Goal: Information Seeking & Learning: Learn about a topic

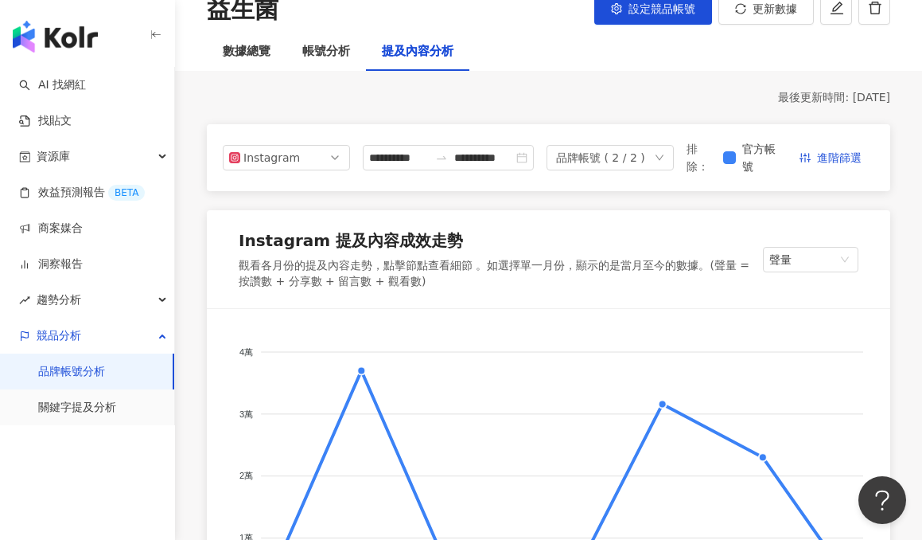
scroll to position [26, 0]
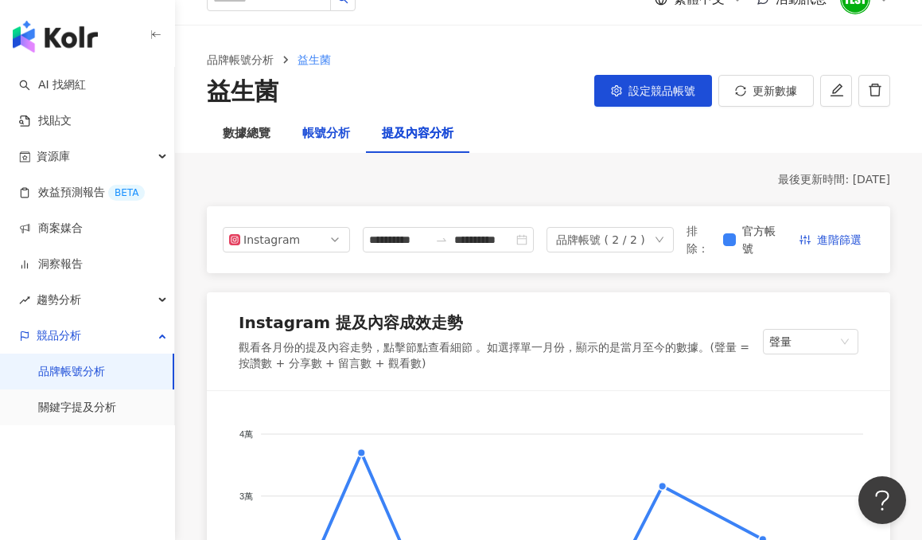
click at [314, 139] on div "帳號分析" at bounding box center [326, 133] width 48 height 19
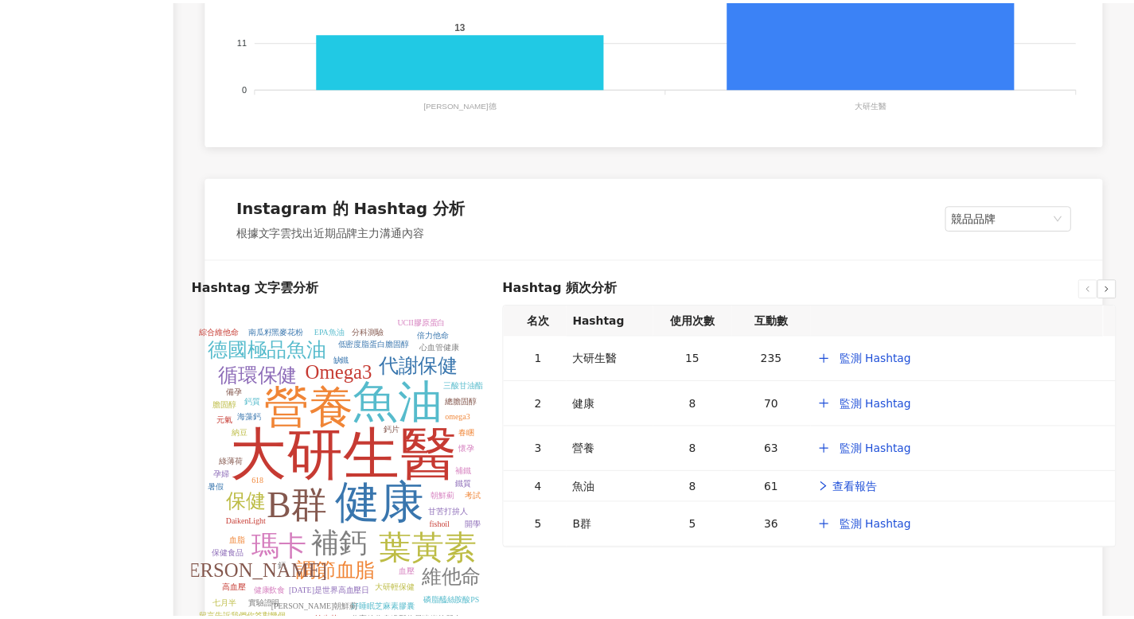
scroll to position [2045, 0]
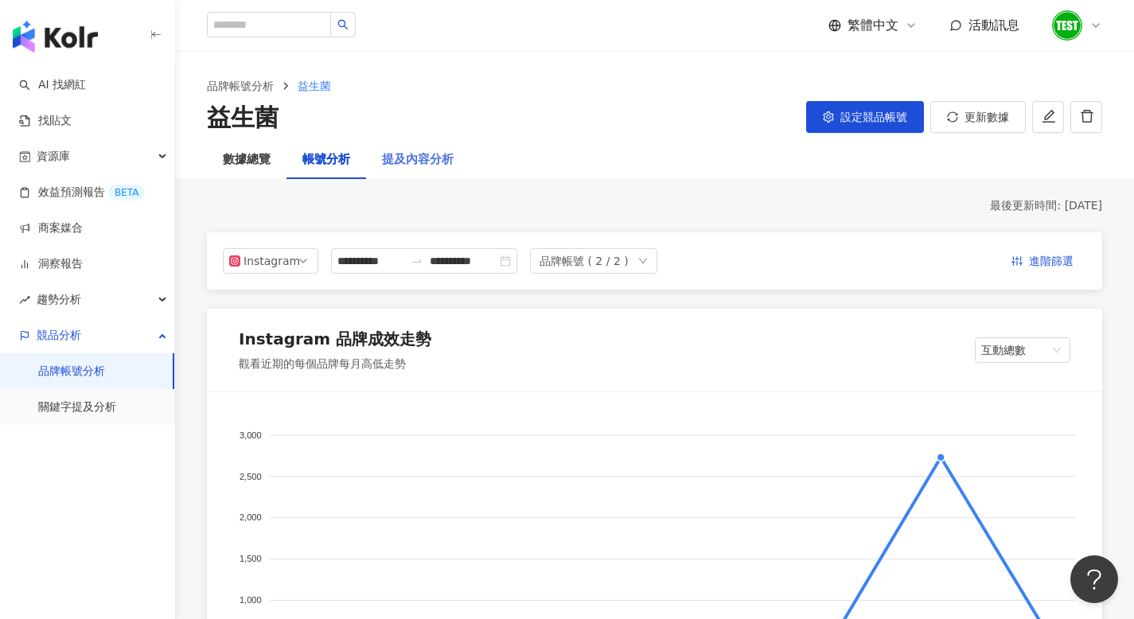
click at [411, 149] on div "提及內容分析" at bounding box center [417, 160] width 103 height 38
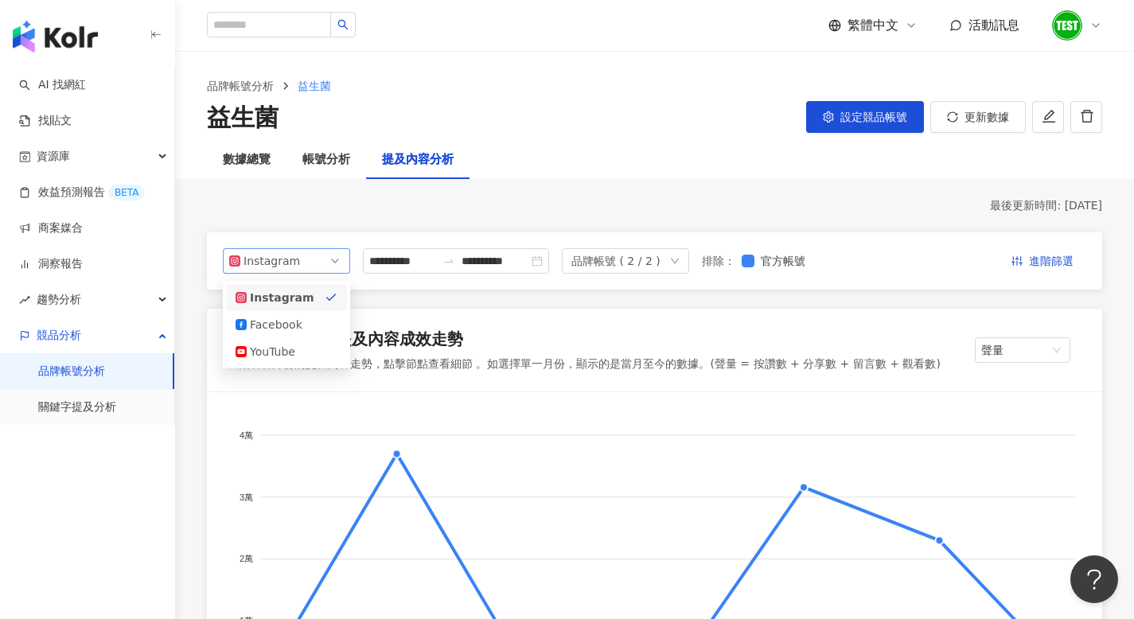
click at [296, 258] on span "Instagram" at bounding box center [286, 261] width 115 height 24
click at [291, 263] on div "Instagram" at bounding box center [270, 261] width 52 height 24
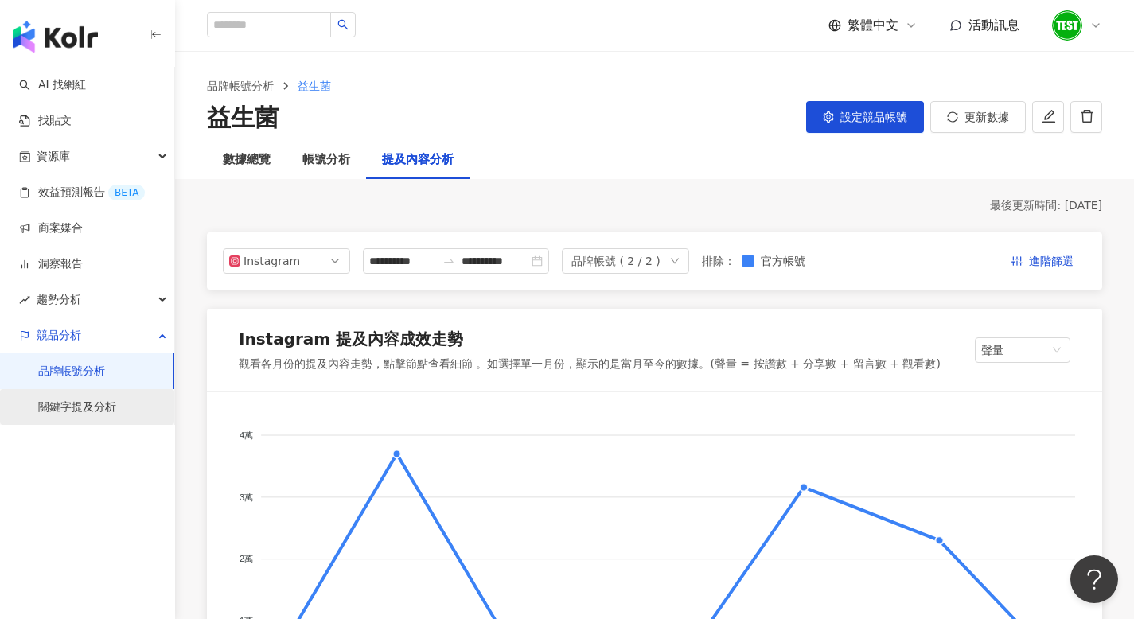
click at [101, 400] on link "關鍵字提及分析" at bounding box center [77, 408] width 78 height 16
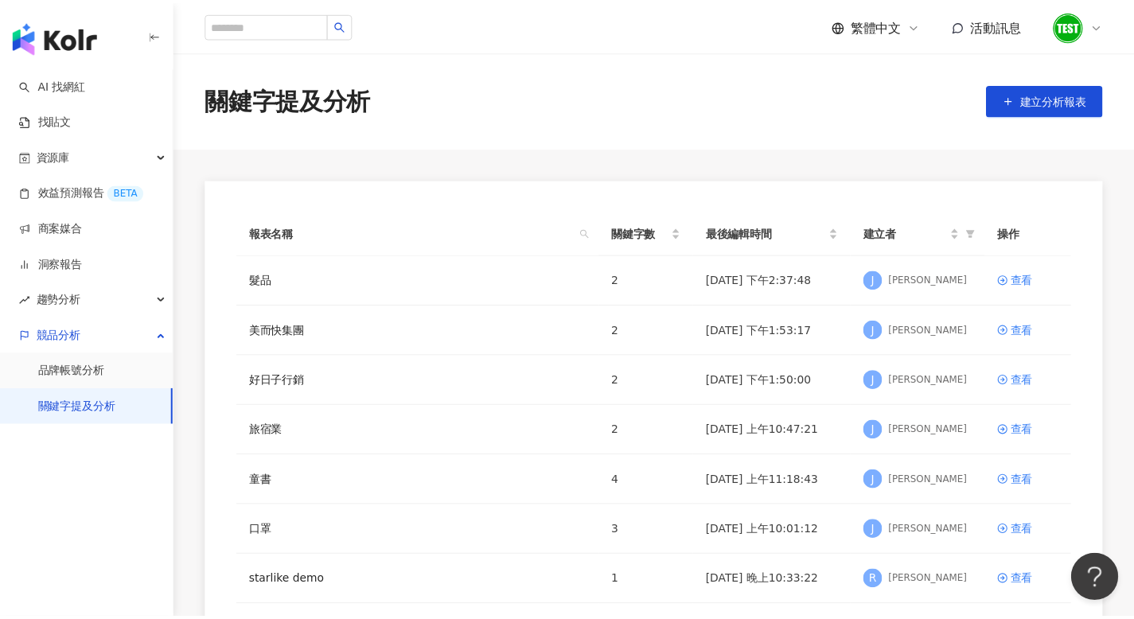
scroll to position [397, 0]
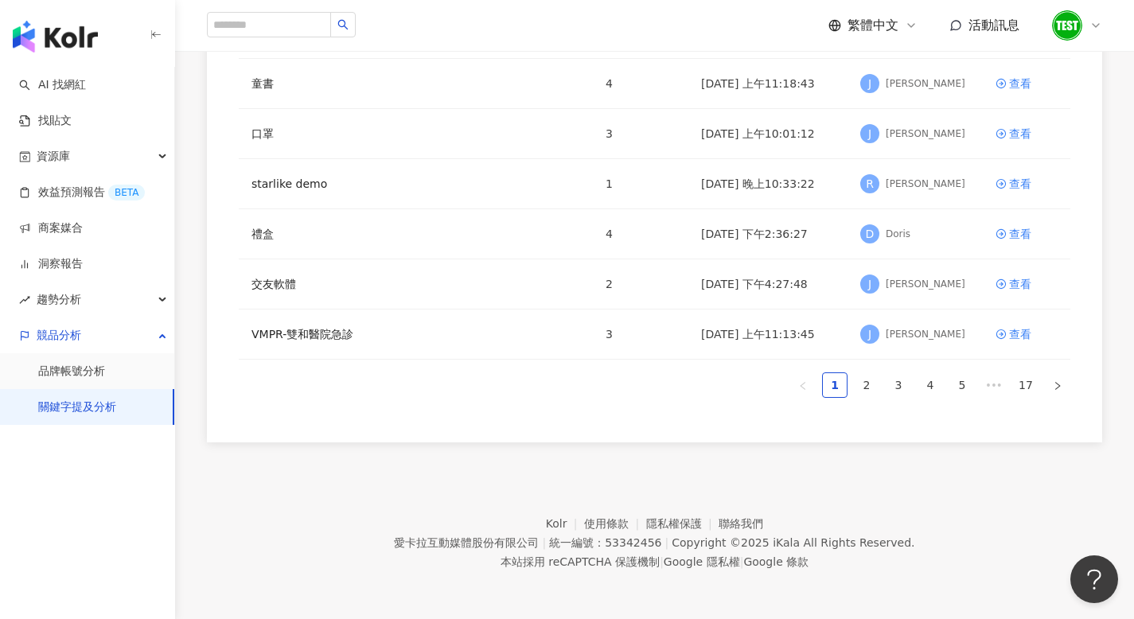
click at [540, 468] on footer "Kolr 使用條款 隱私權保護 聯絡我們 愛[PERSON_NAME]互動媒體股份有限公司 | 統一編號：53342456 | Copyright © 202…" at bounding box center [654, 530] width 959 height 177
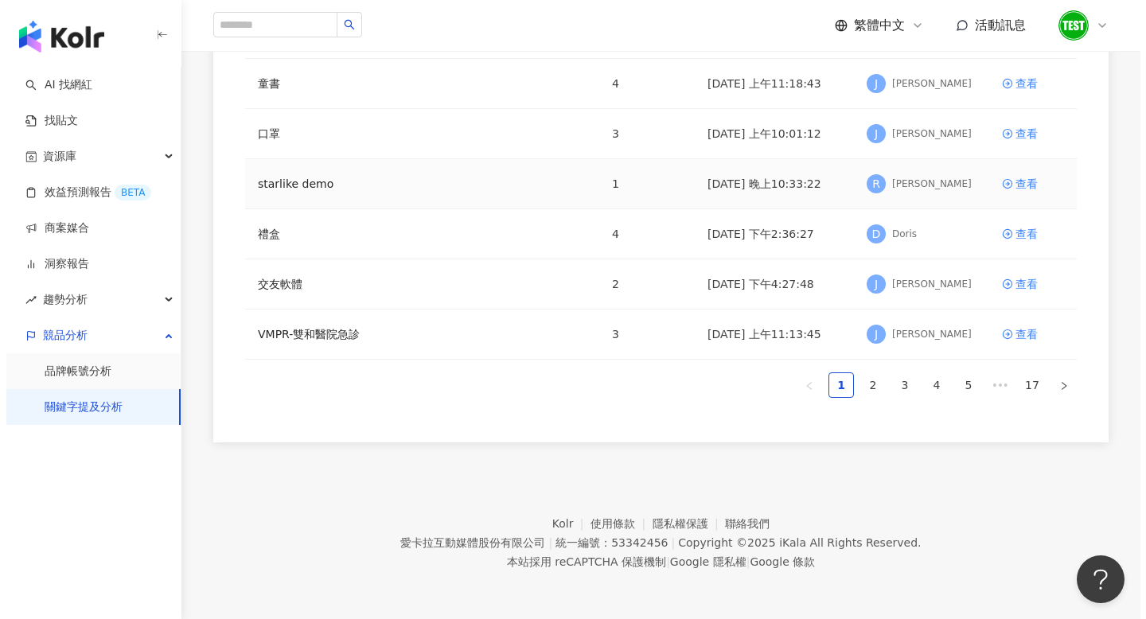
scroll to position [0, 0]
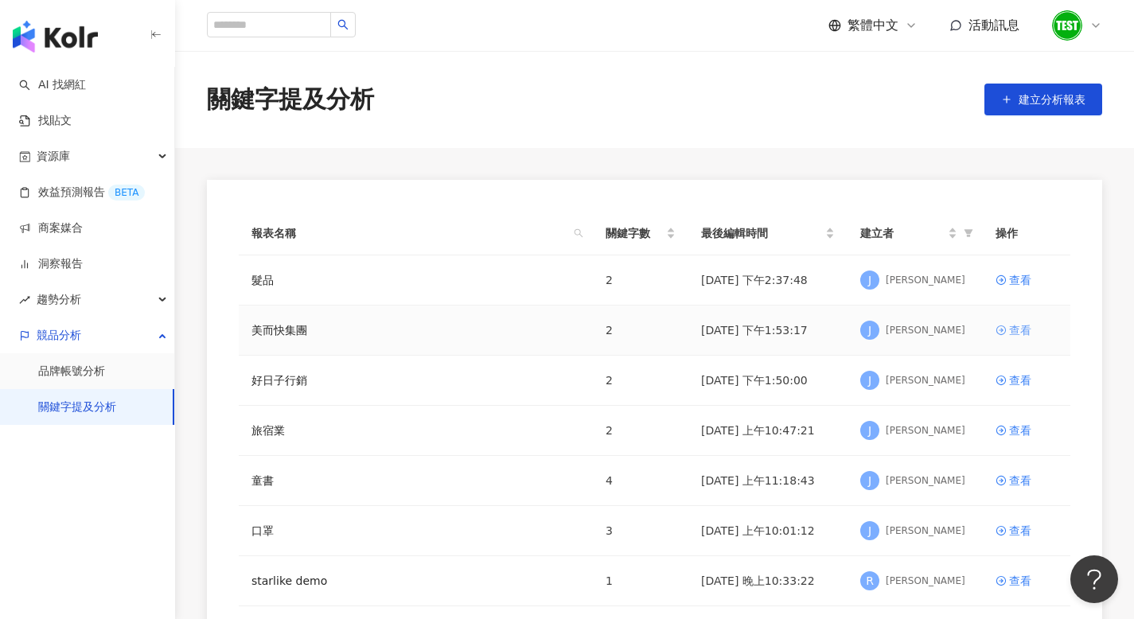
click at [1013, 328] on div "查看" at bounding box center [1020, 331] width 22 height 18
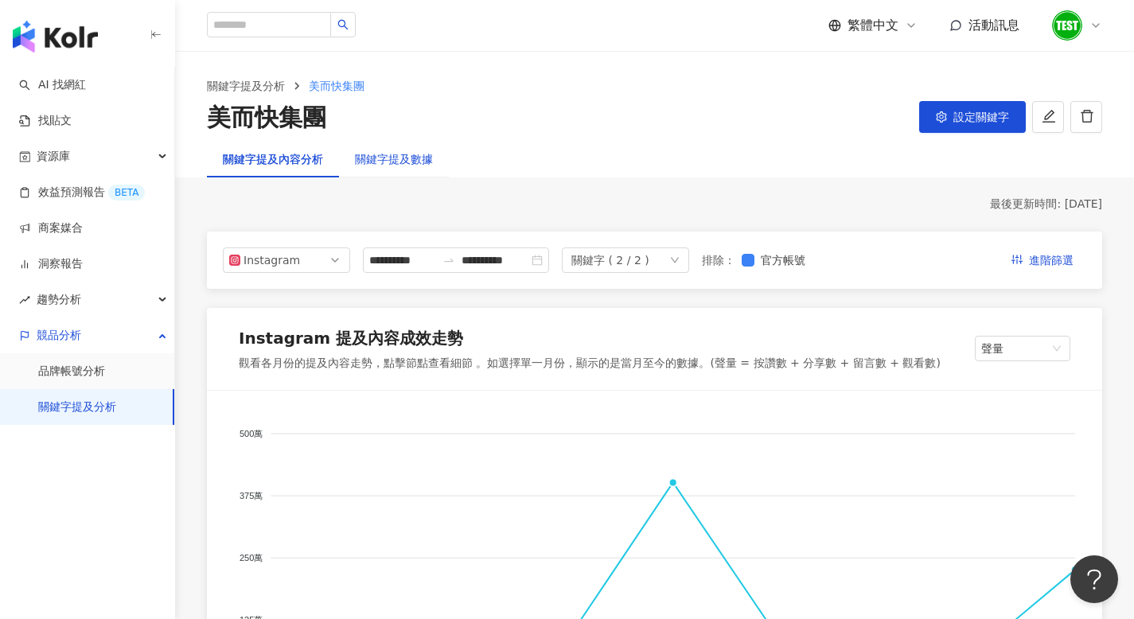
click at [405, 163] on div "關鍵字提及數據" at bounding box center [394, 159] width 78 height 18
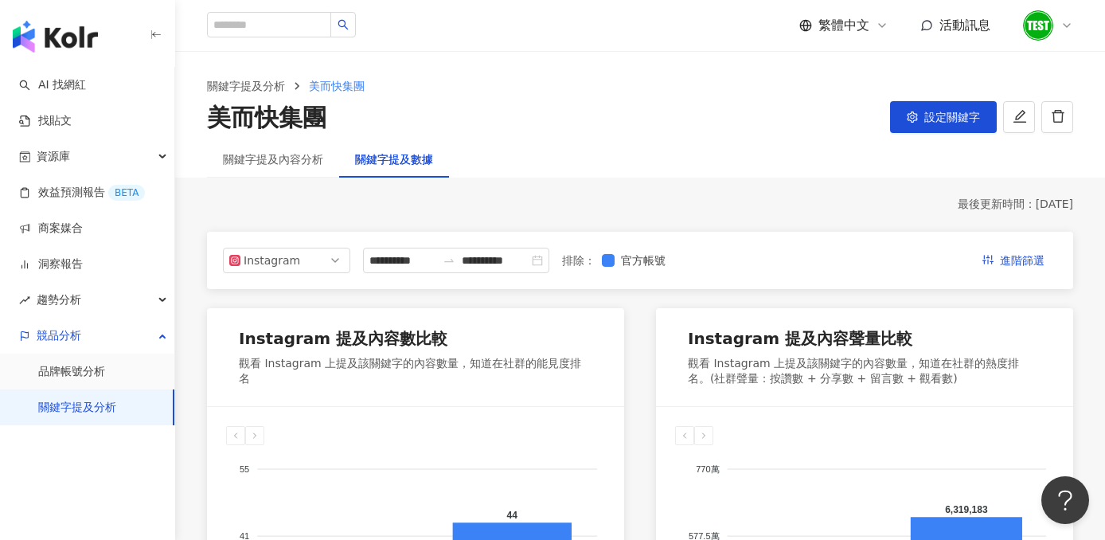
click at [1058, 25] on div at bounding box center [1047, 26] width 51 height 32
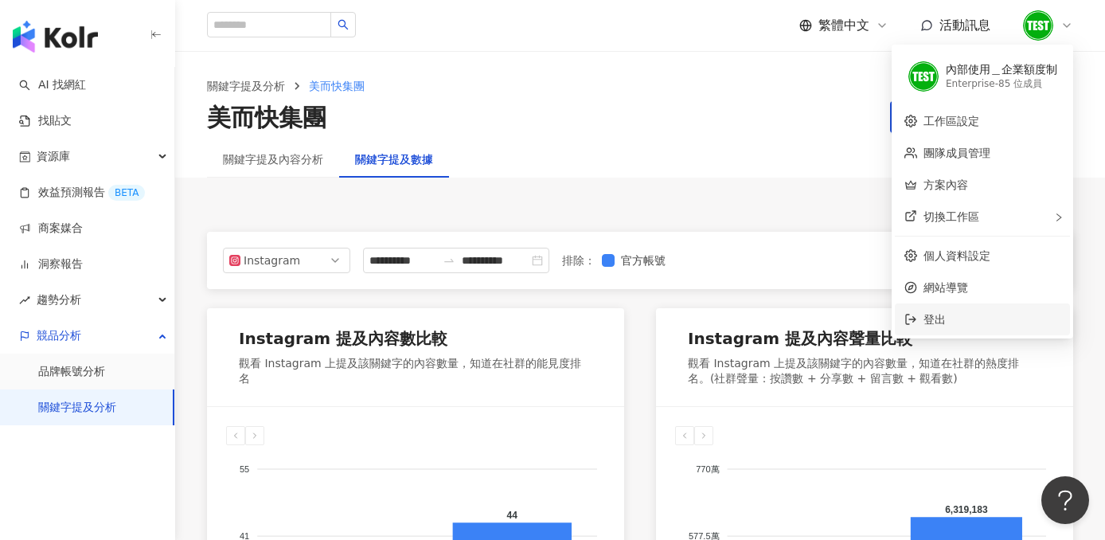
click at [968, 320] on span "登出" at bounding box center [991, 319] width 137 height 18
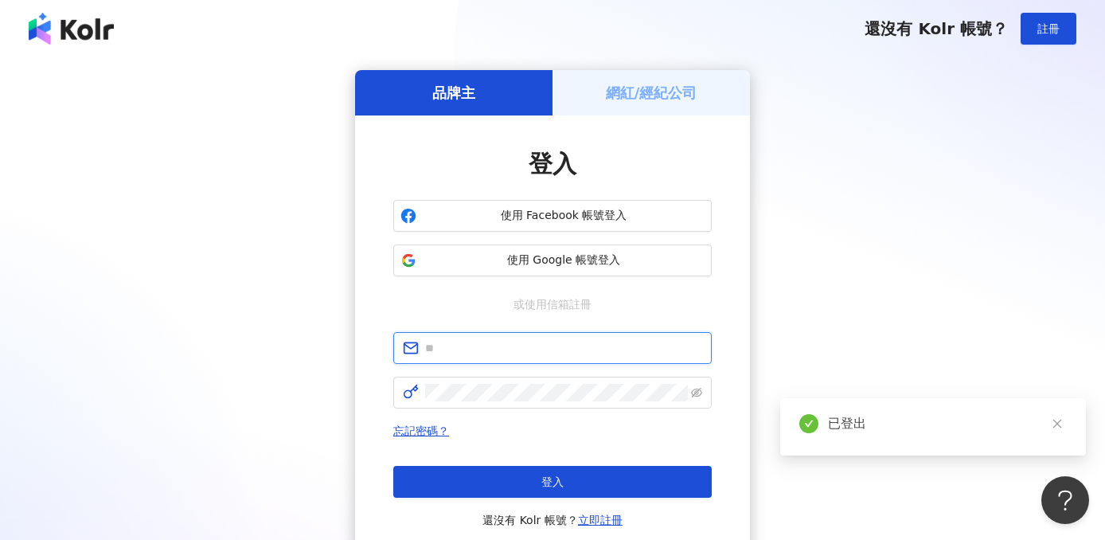
click at [497, 345] on input "text" at bounding box center [563, 348] width 277 height 18
paste input "**********"
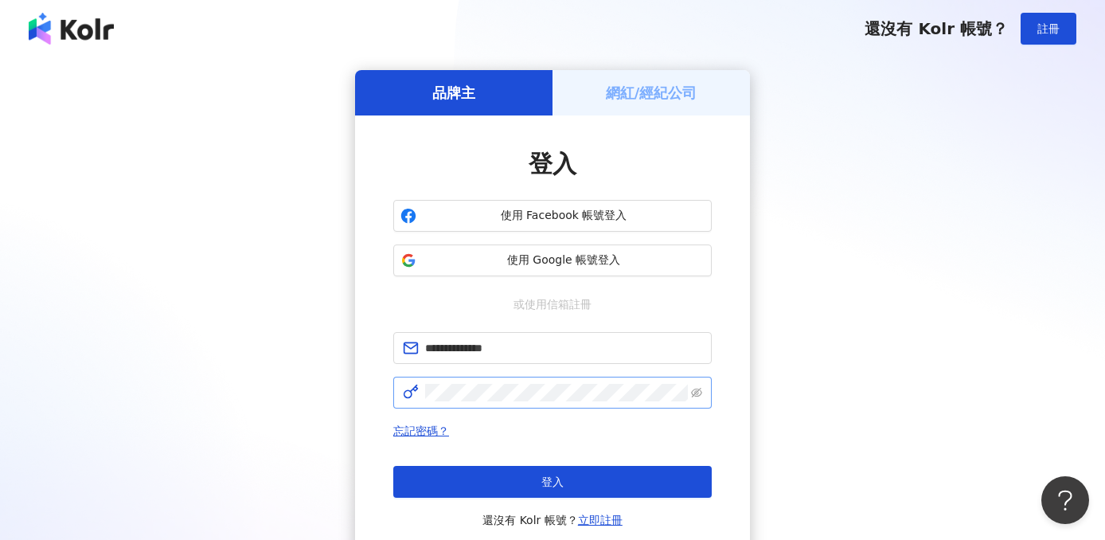
click at [485, 404] on span at bounding box center [552, 392] width 318 height 32
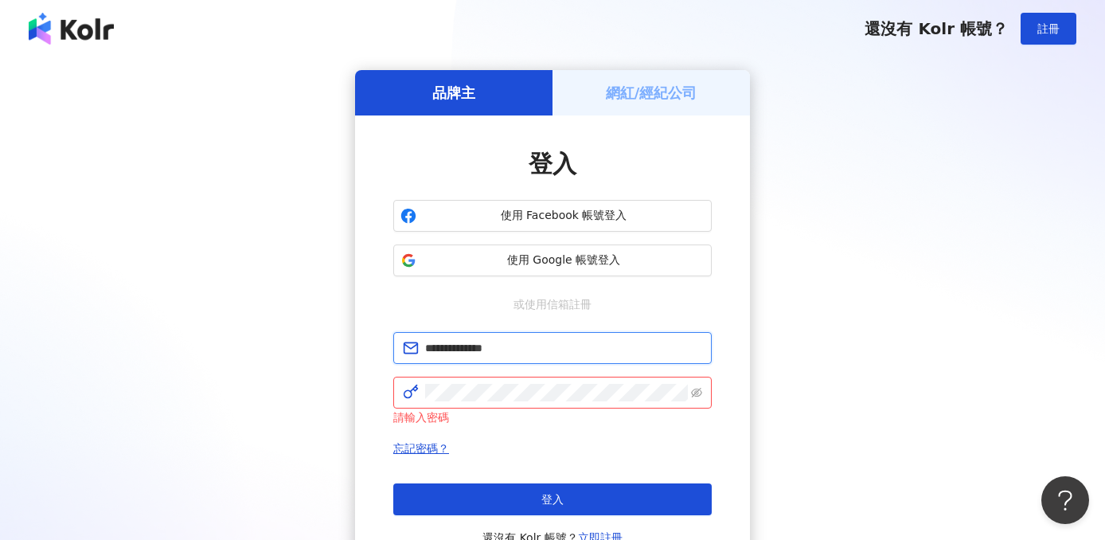
click at [539, 342] on input "**********" at bounding box center [563, 348] width 277 height 18
paste input "*"
type input "**********"
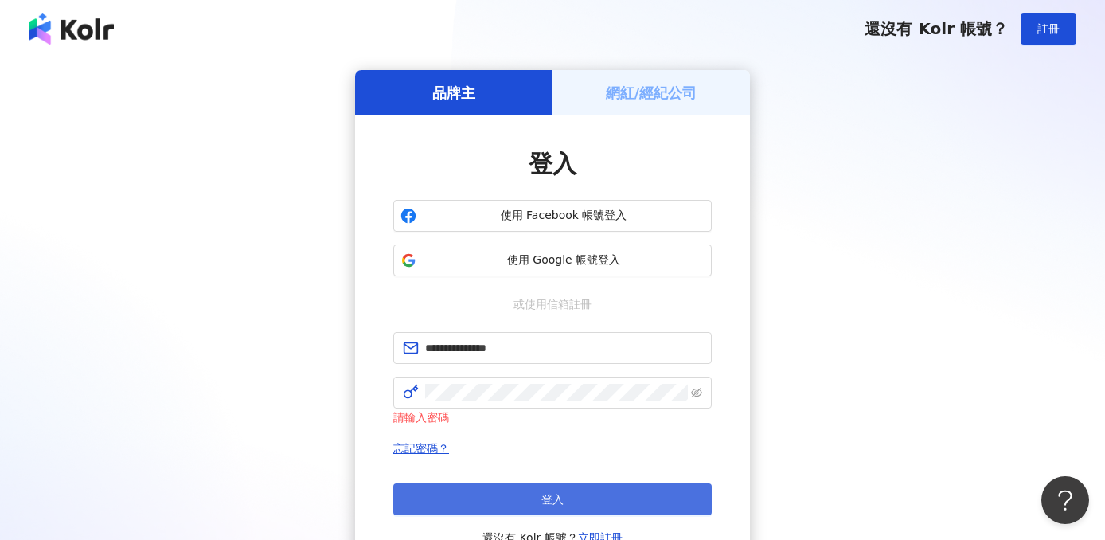
click at [505, 491] on button "登入" at bounding box center [552, 499] width 318 height 32
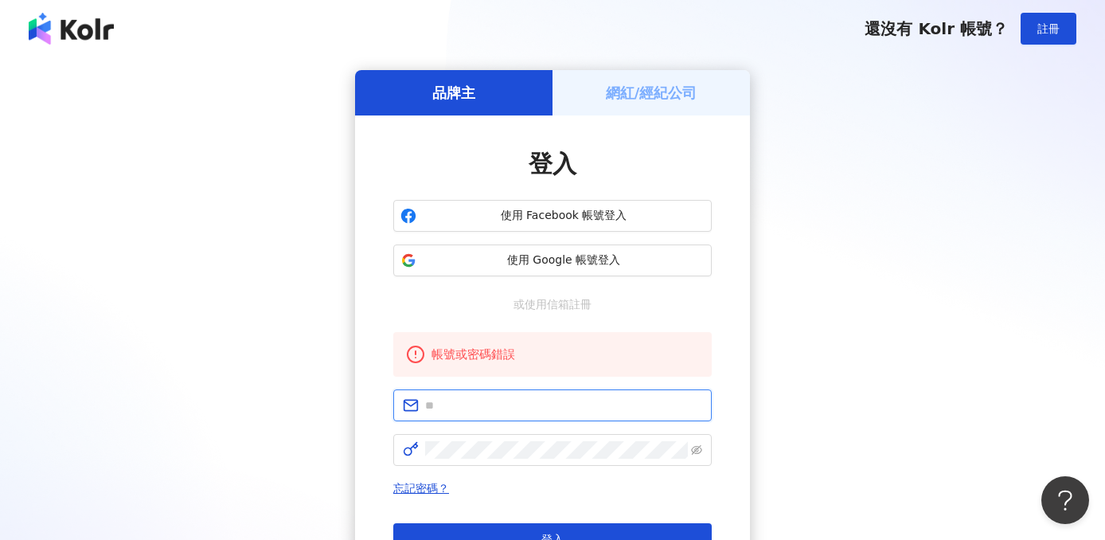
click at [511, 407] on input "text" at bounding box center [563, 405] width 277 height 18
paste input "**********"
type input "**********"
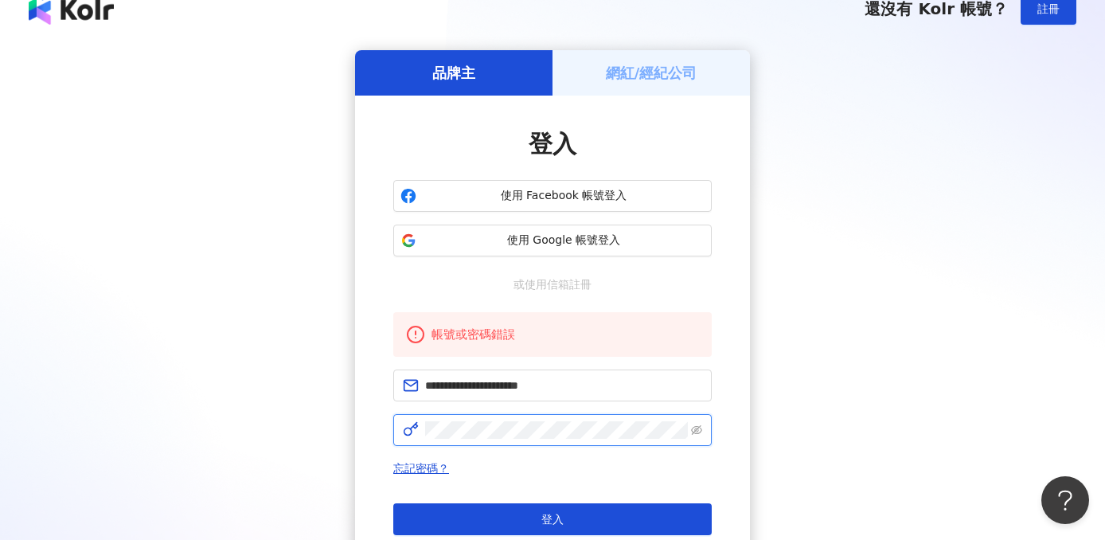
scroll to position [30, 0]
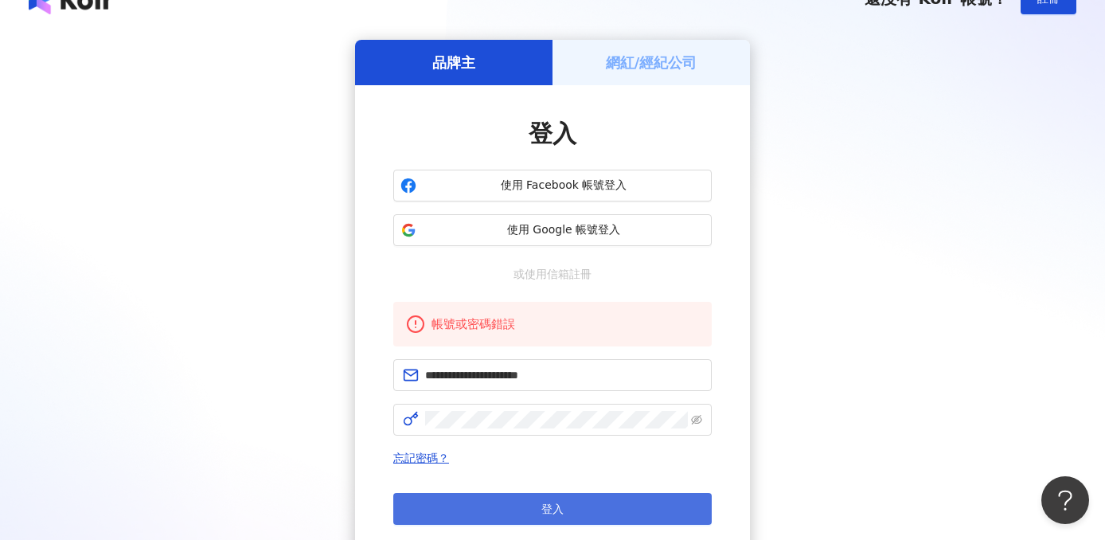
click at [652, 499] on button "登入" at bounding box center [552, 509] width 318 height 32
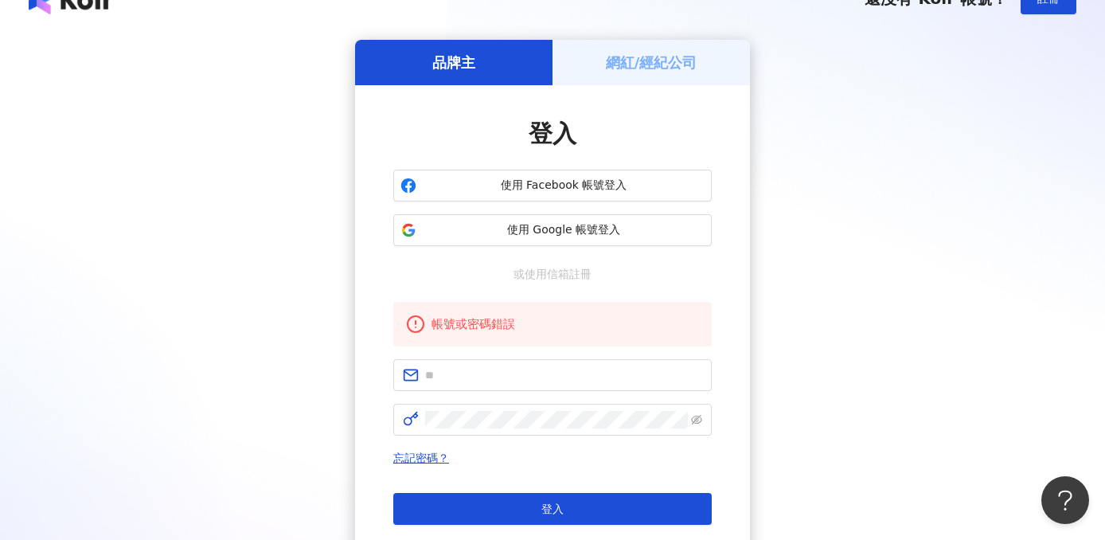
click at [197, 85] on div "品牌主 網紅/經紀公司 登入 使用 Facebook 帳號登入 使用 Google 帳號登入 或使用信箱註冊 帳號或密碼錯誤 忘記密碼？ 登入 還沒有 Kol…" at bounding box center [552, 314] width 1066 height 548
click at [506, 232] on span "使用 Google 帳號登入" at bounding box center [564, 230] width 282 height 16
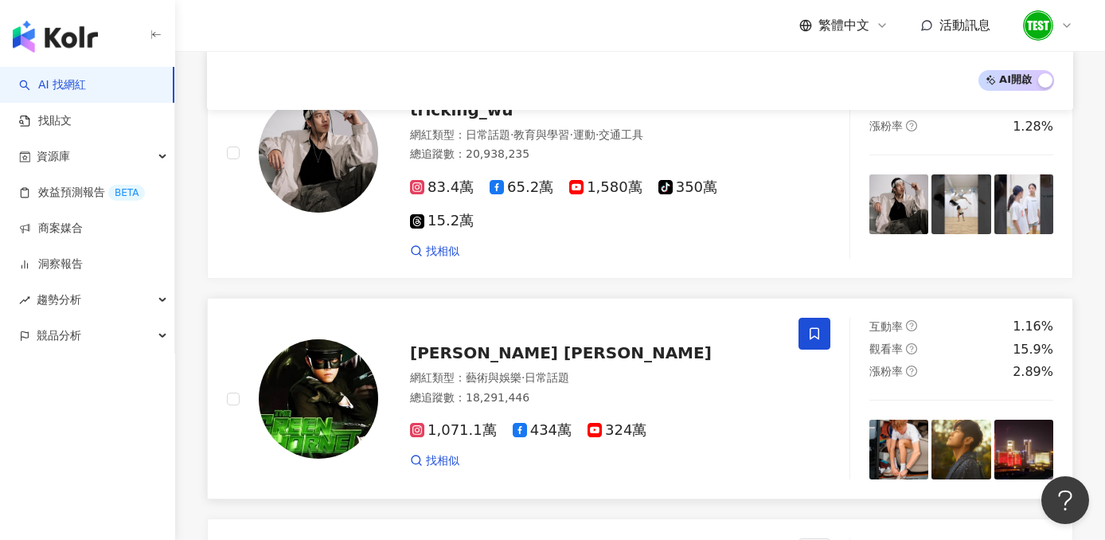
scroll to position [83, 0]
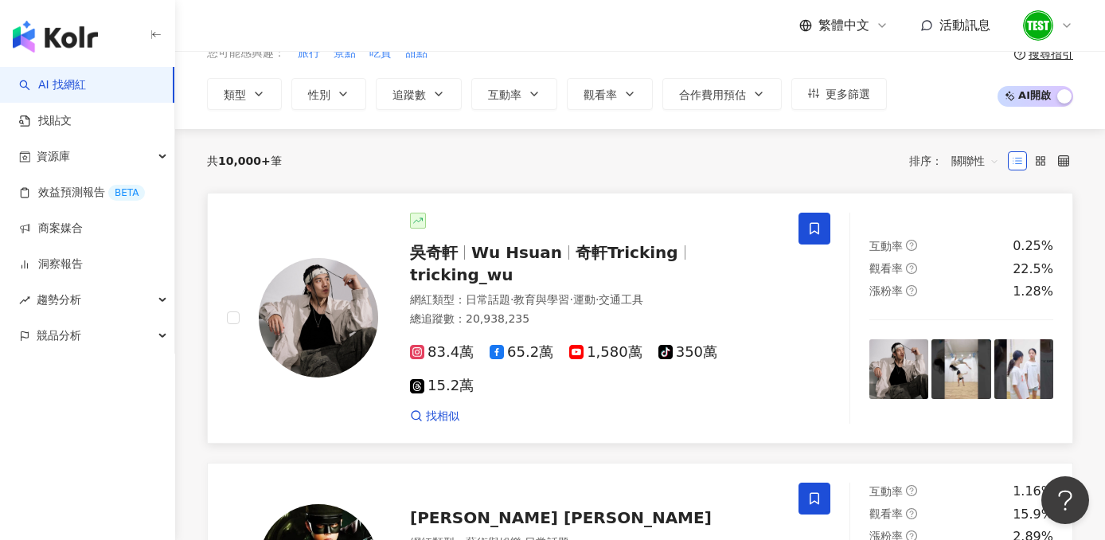
click at [597, 267] on div "[PERSON_NAME][PERSON_NAME] Hsuan 奇軒Tricking tricking_wu 網紅類型 ： 日常話題 · 教育與學習 · 運…" at bounding box center [578, 318] width 401 height 212
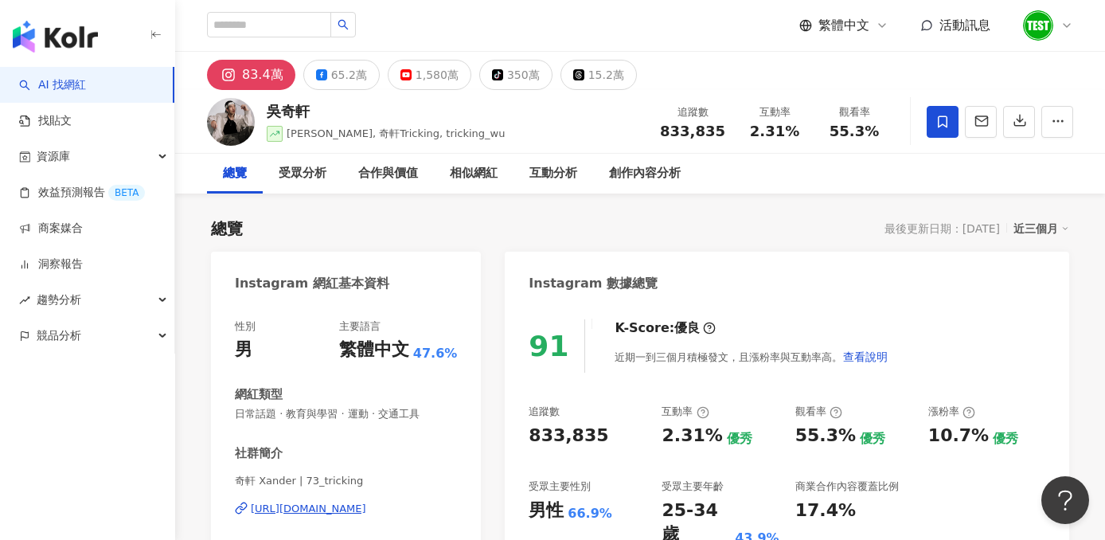
click at [684, 170] on div "創作內容分析" at bounding box center [644, 174] width 103 height 40
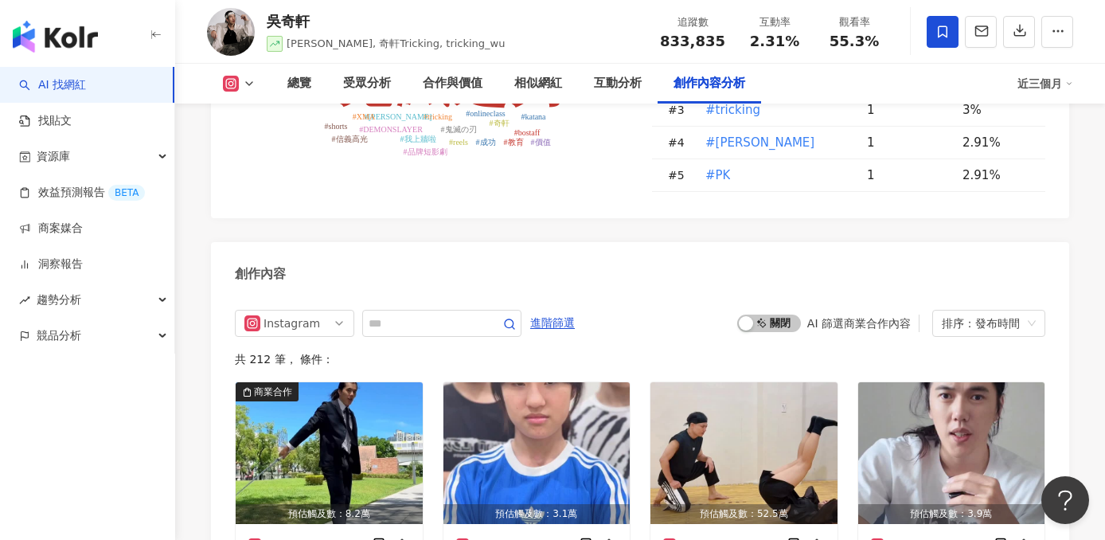
scroll to position [4993, 0]
